Goal: Information Seeking & Learning: Learn about a topic

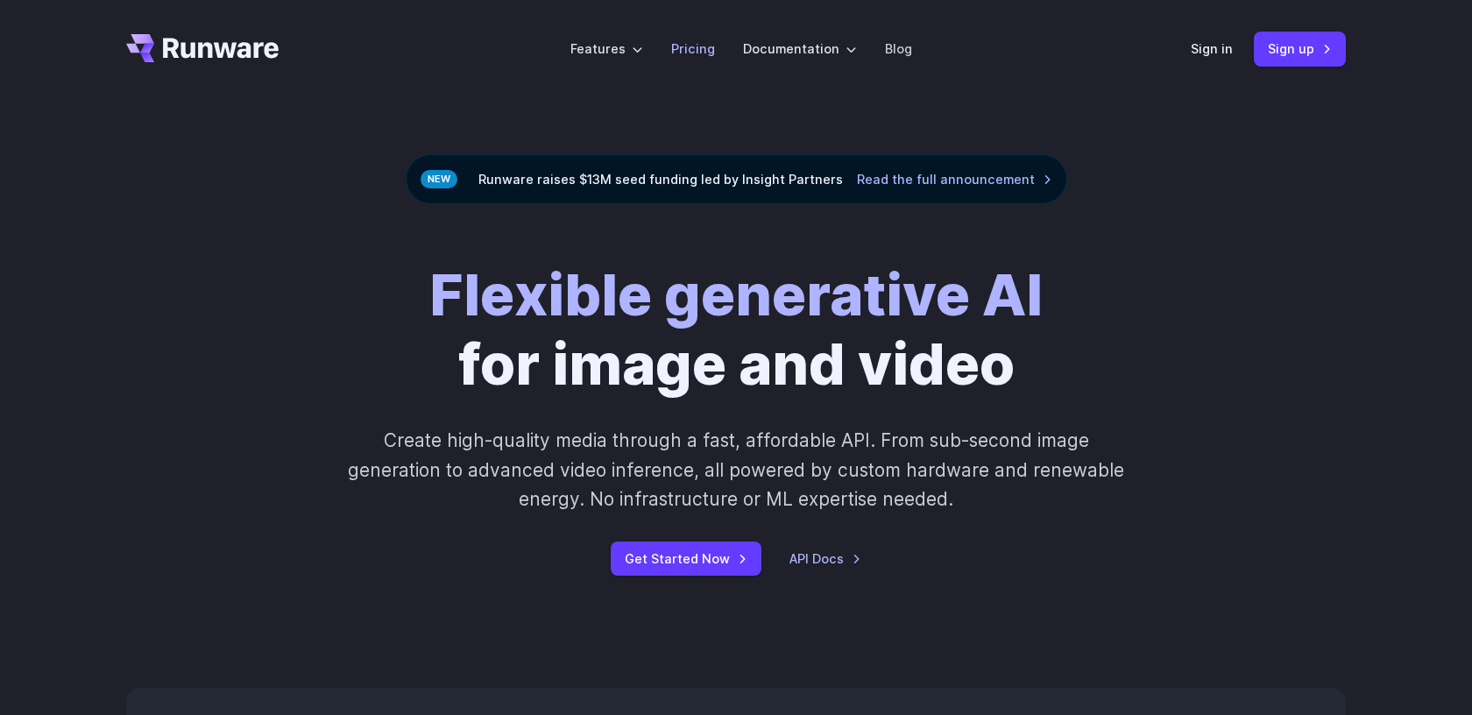
click at [704, 43] on link "Pricing" at bounding box center [693, 49] width 44 height 20
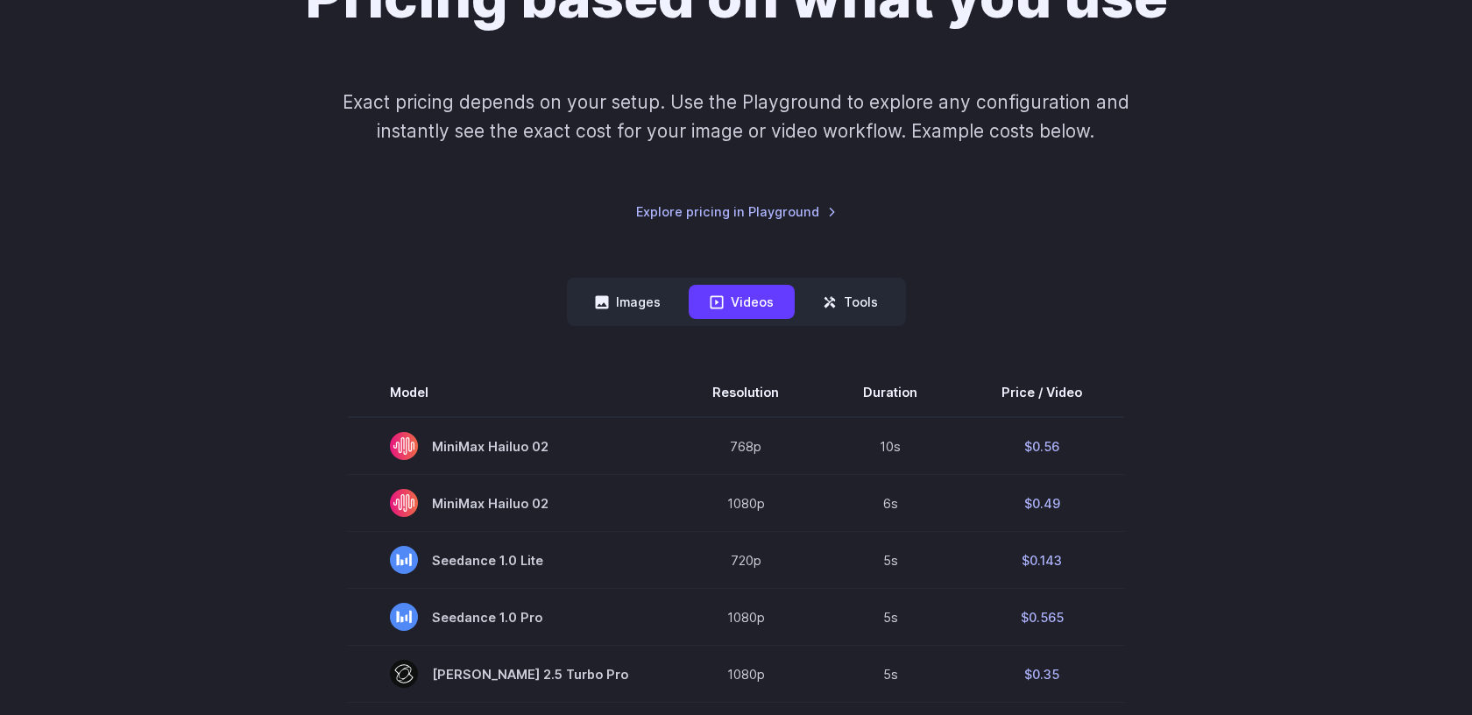
scroll to position [271, 0]
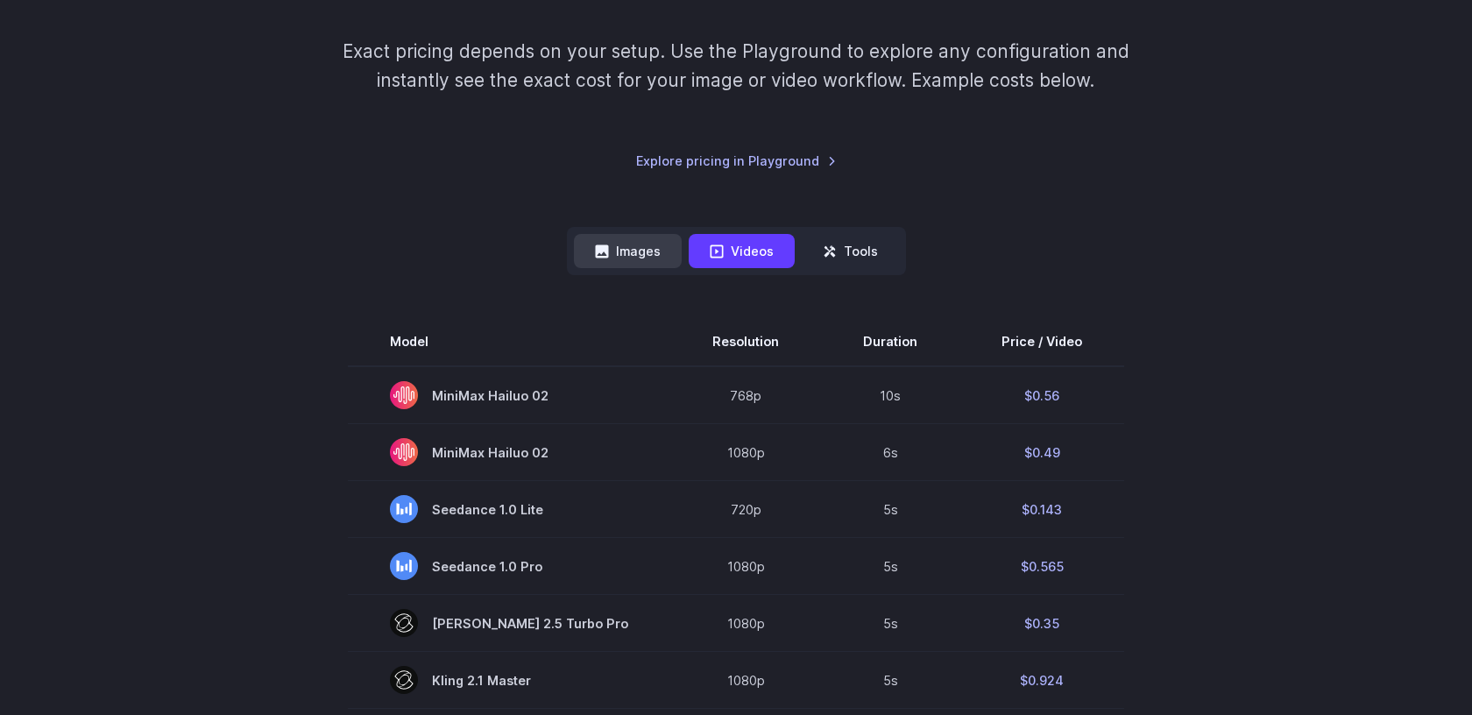
click at [640, 247] on button "Images" at bounding box center [628, 251] width 108 height 34
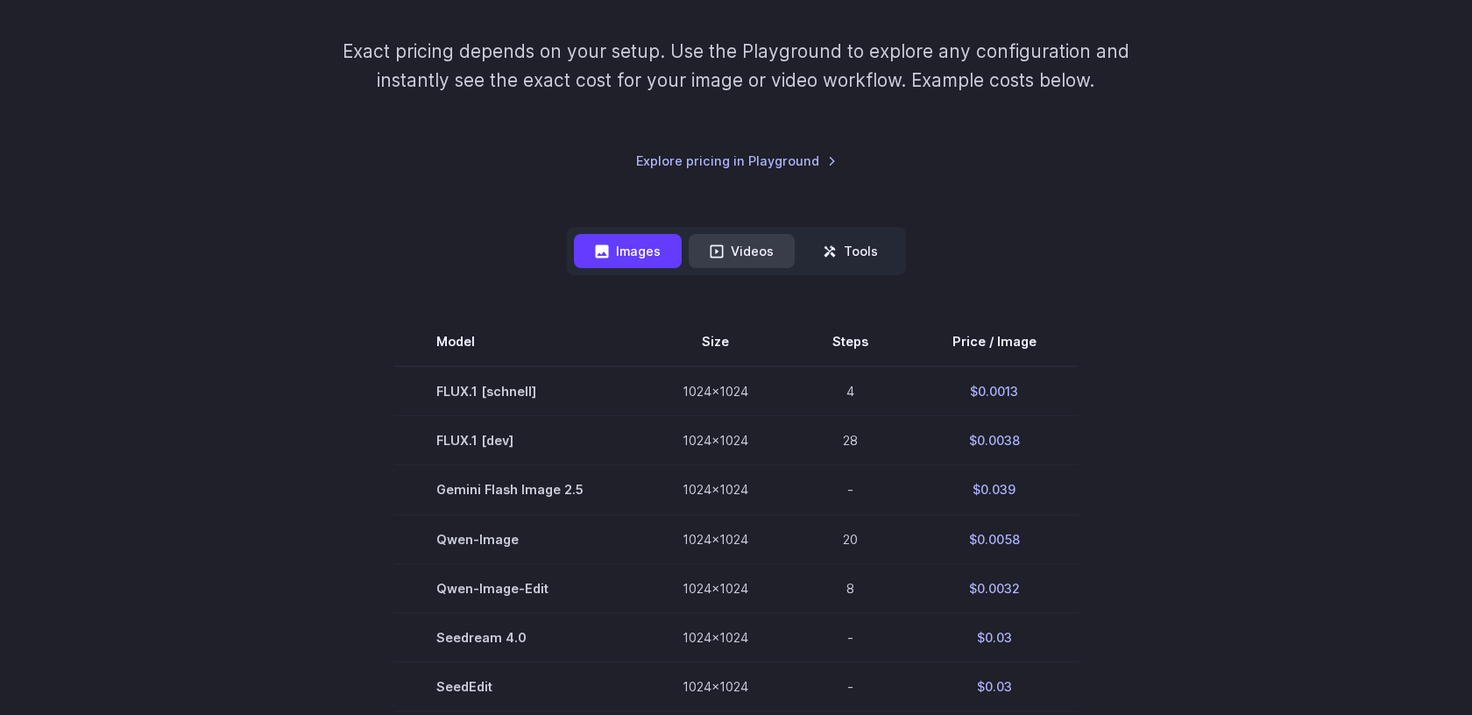
click at [727, 251] on button "Videos" at bounding box center [742, 251] width 106 height 34
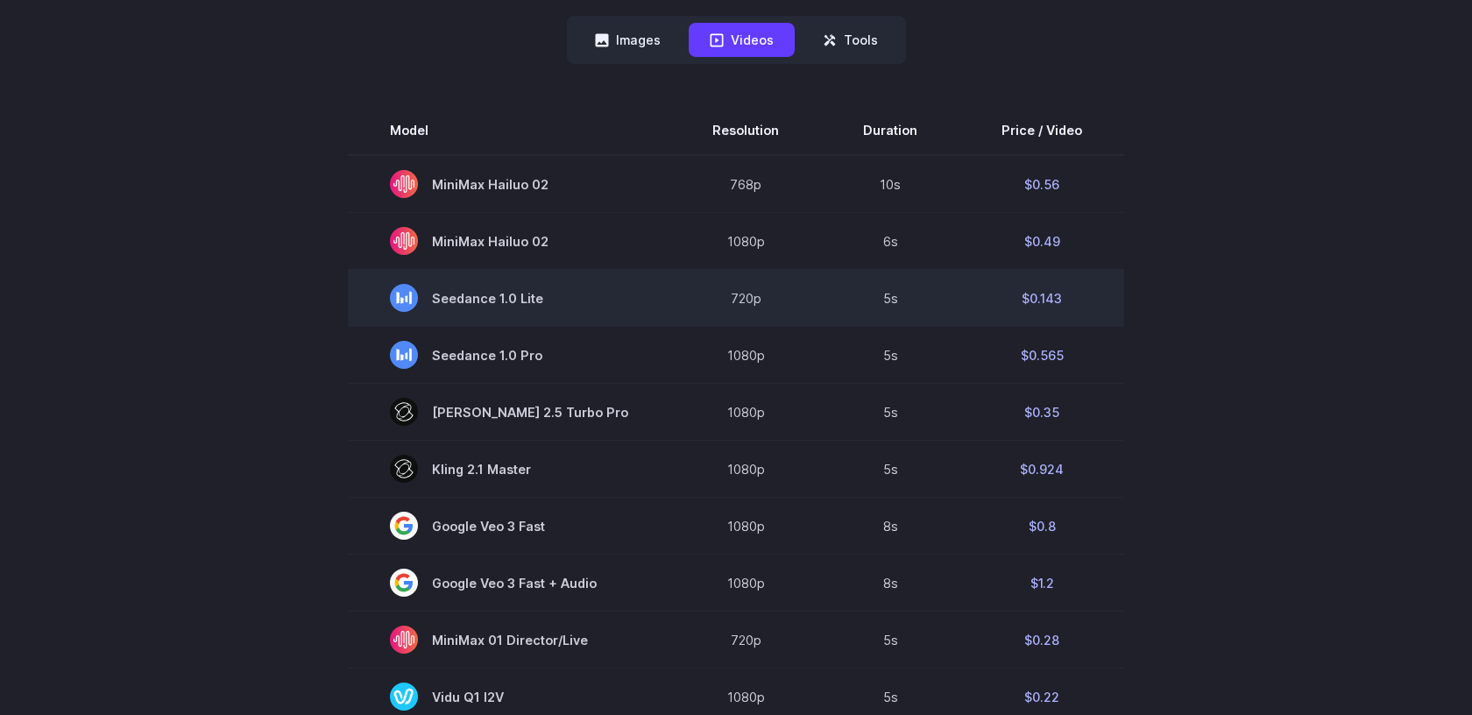
scroll to position [469, 0]
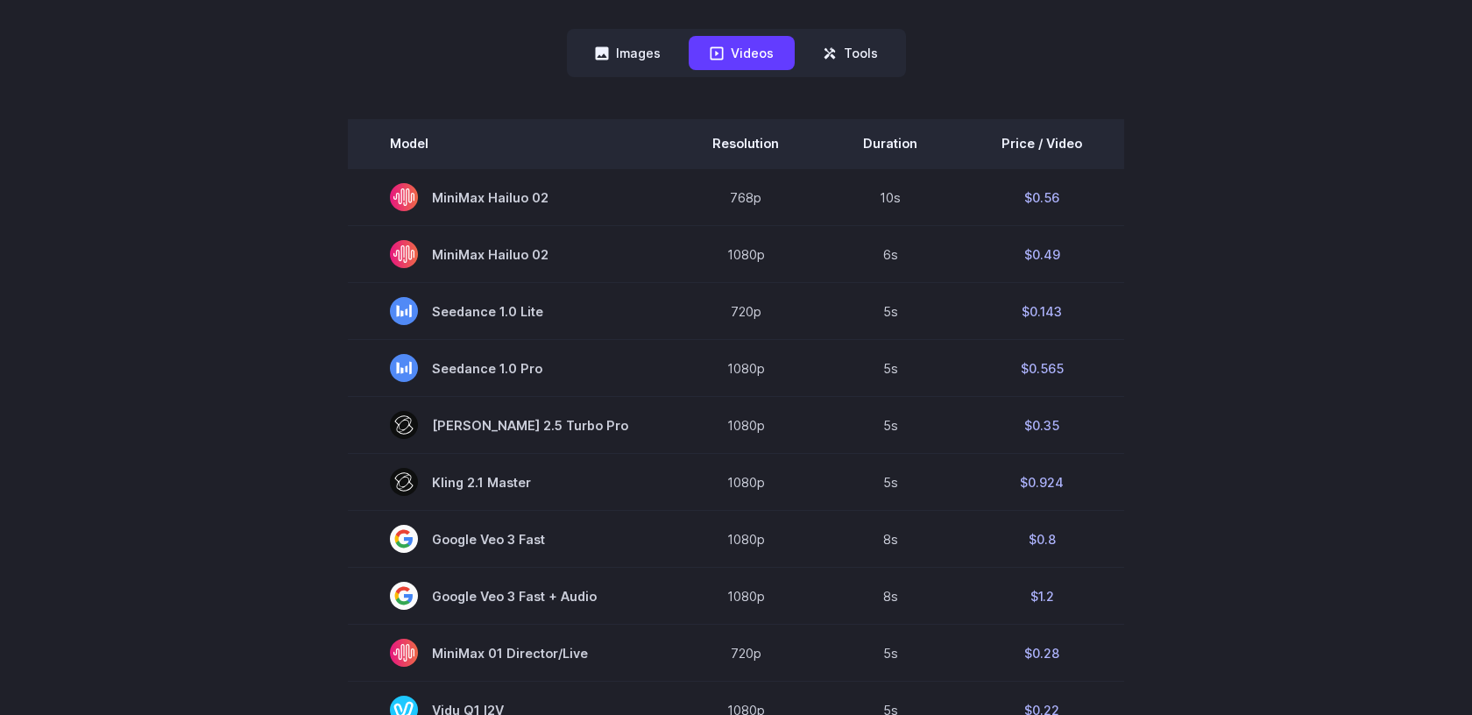
click at [1033, 146] on th "Price / Video" at bounding box center [1041, 143] width 165 height 49
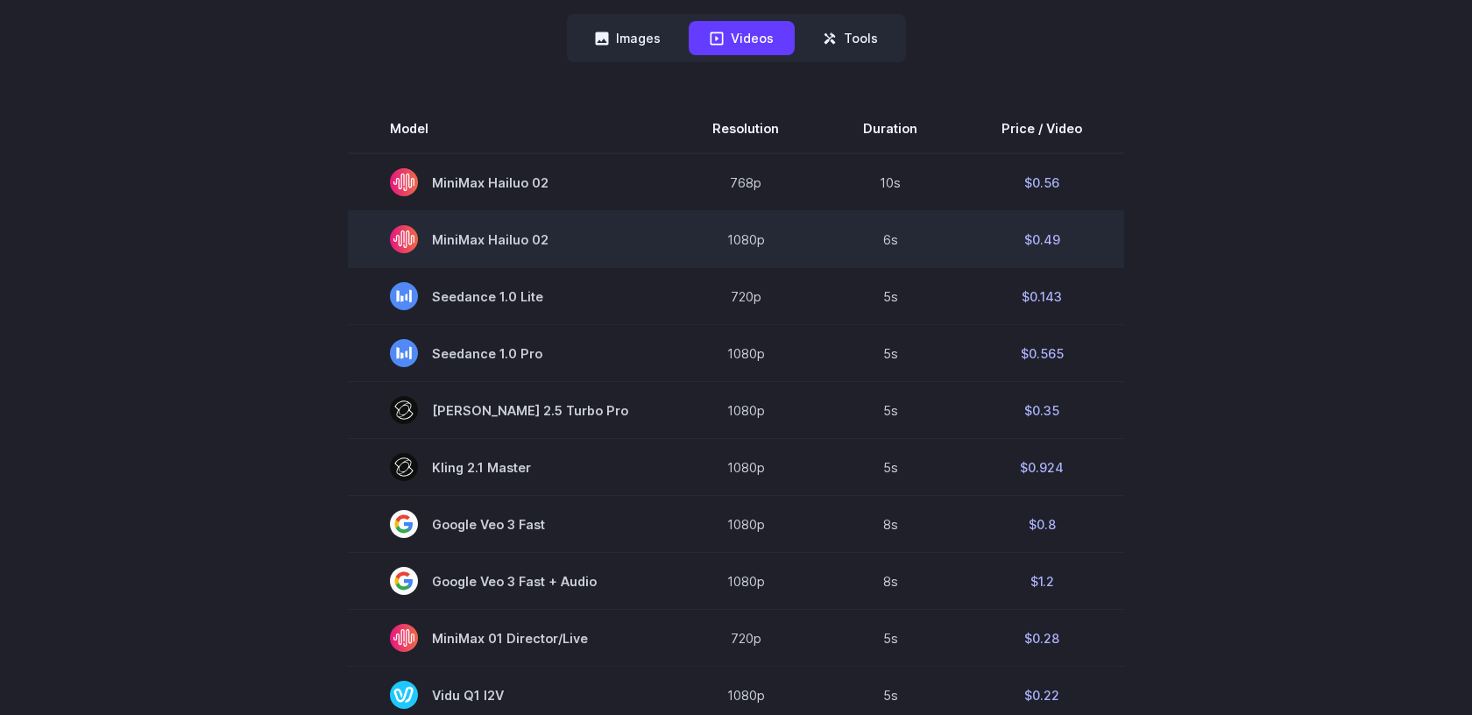
scroll to position [437, 0]
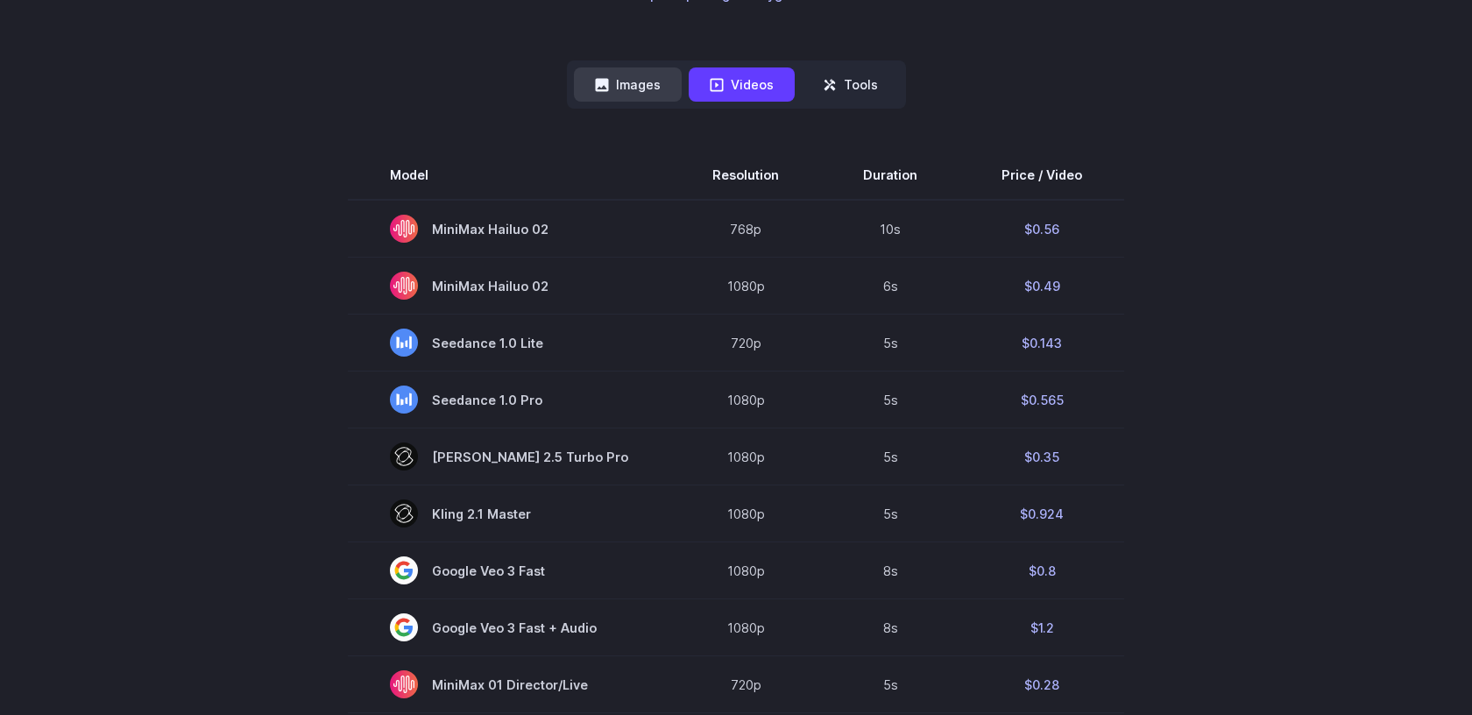
click at [637, 83] on button "Images" at bounding box center [628, 84] width 108 height 34
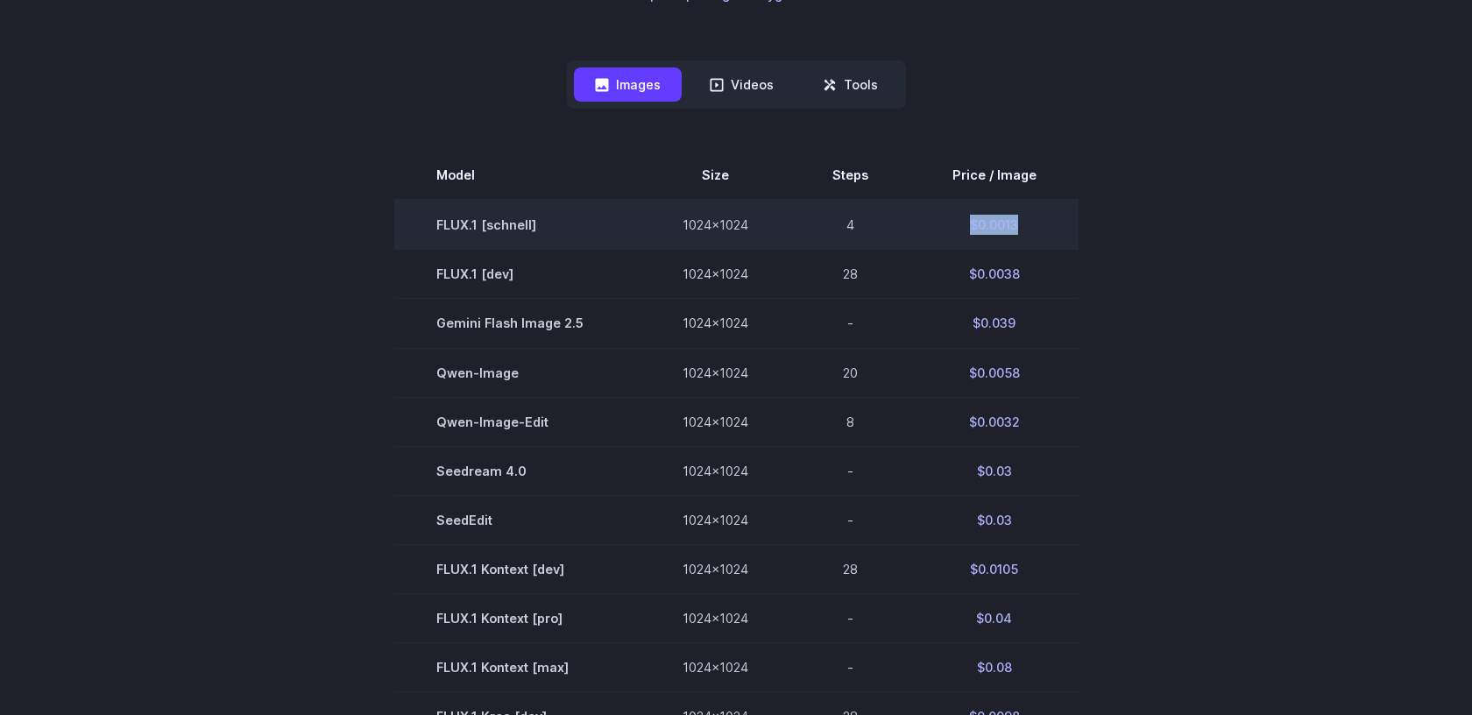
drag, startPoint x: 1022, startPoint y: 225, endPoint x: 967, endPoint y: 219, distance: 54.7
click at [967, 219] on td "$0.0013" at bounding box center [994, 225] width 168 height 50
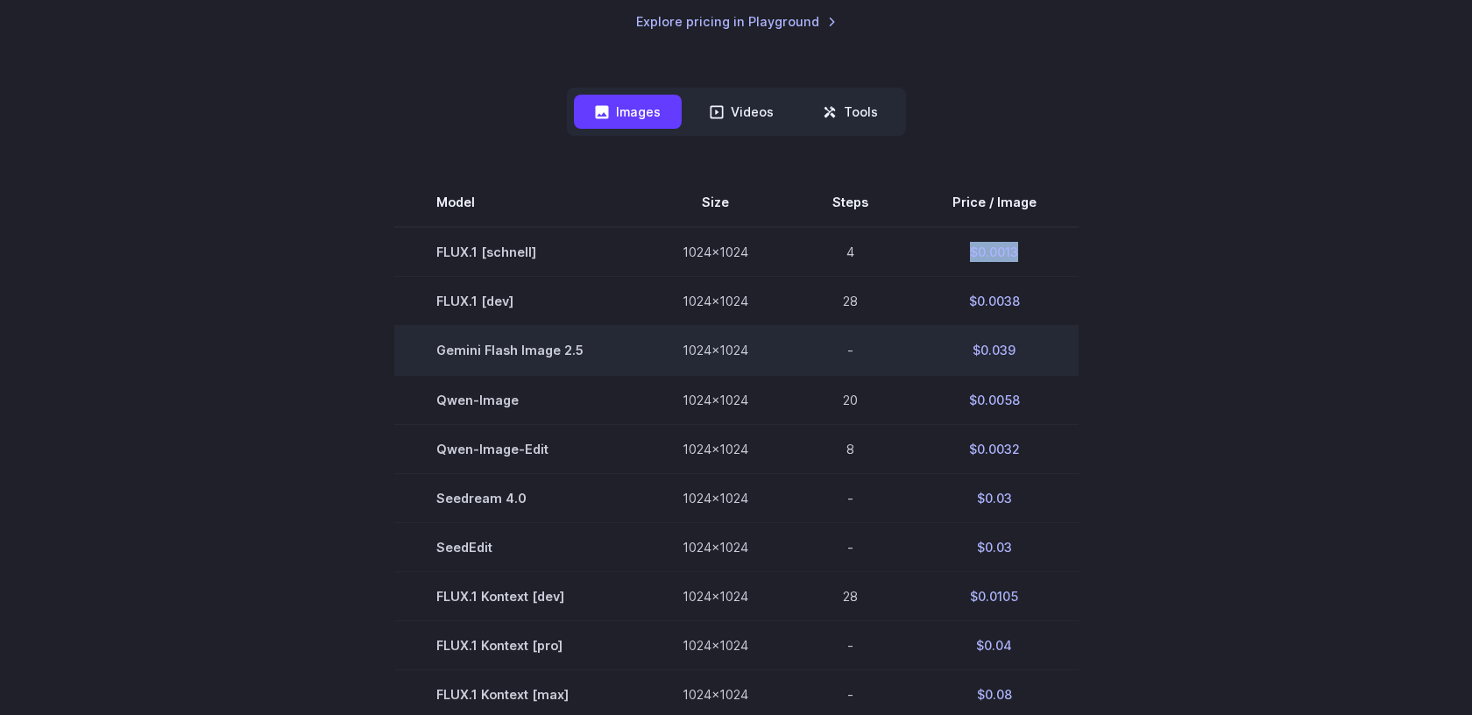
scroll to position [407, 0]
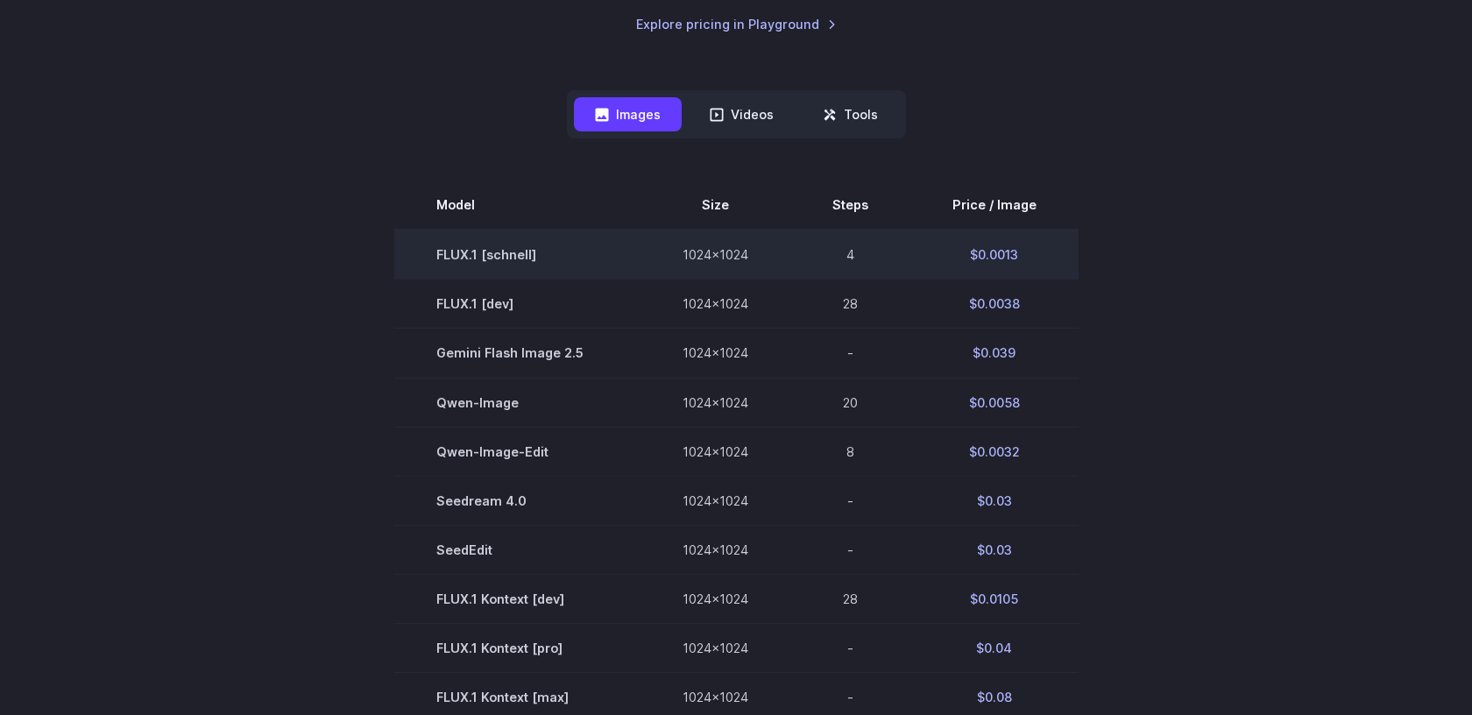
click at [519, 256] on td "FLUX.1 [schnell]" at bounding box center [517, 255] width 246 height 50
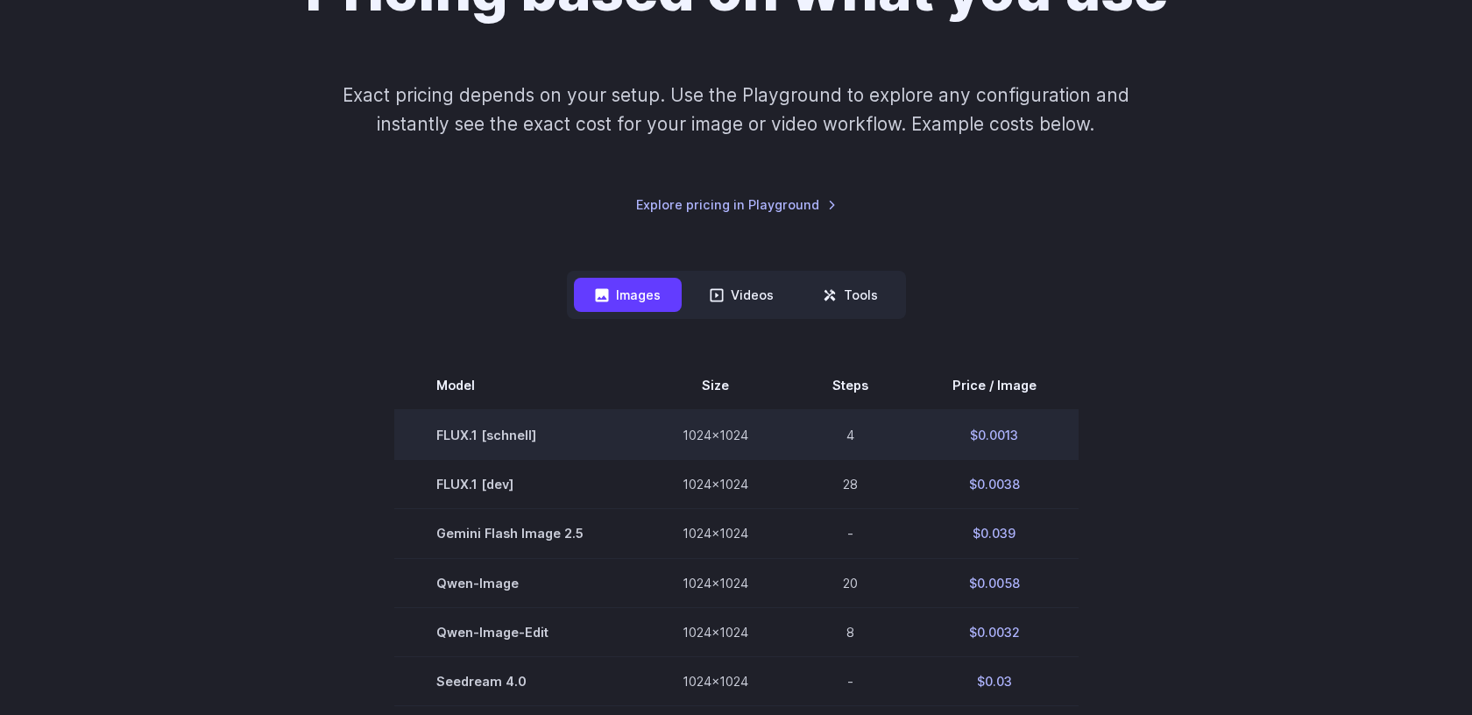
scroll to position [0, 0]
